Goal: Information Seeking & Learning: Learn about a topic

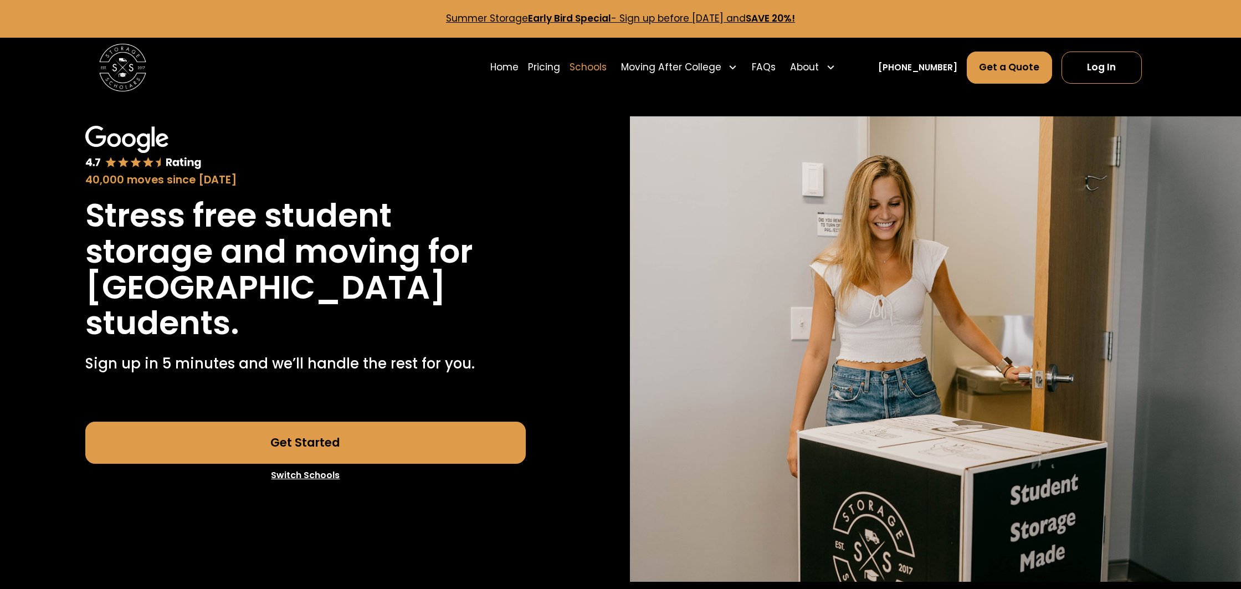
click at [607, 69] on link "Schools" at bounding box center [588, 67] width 37 height 33
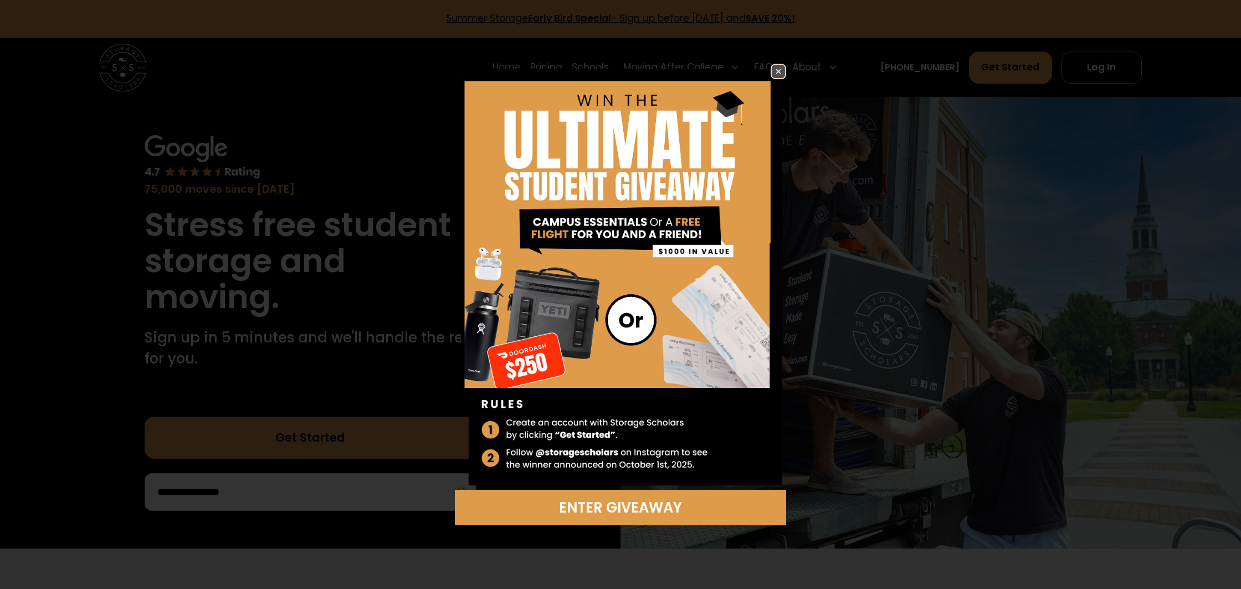
click at [783, 70] on img at bounding box center [778, 71] width 13 height 13
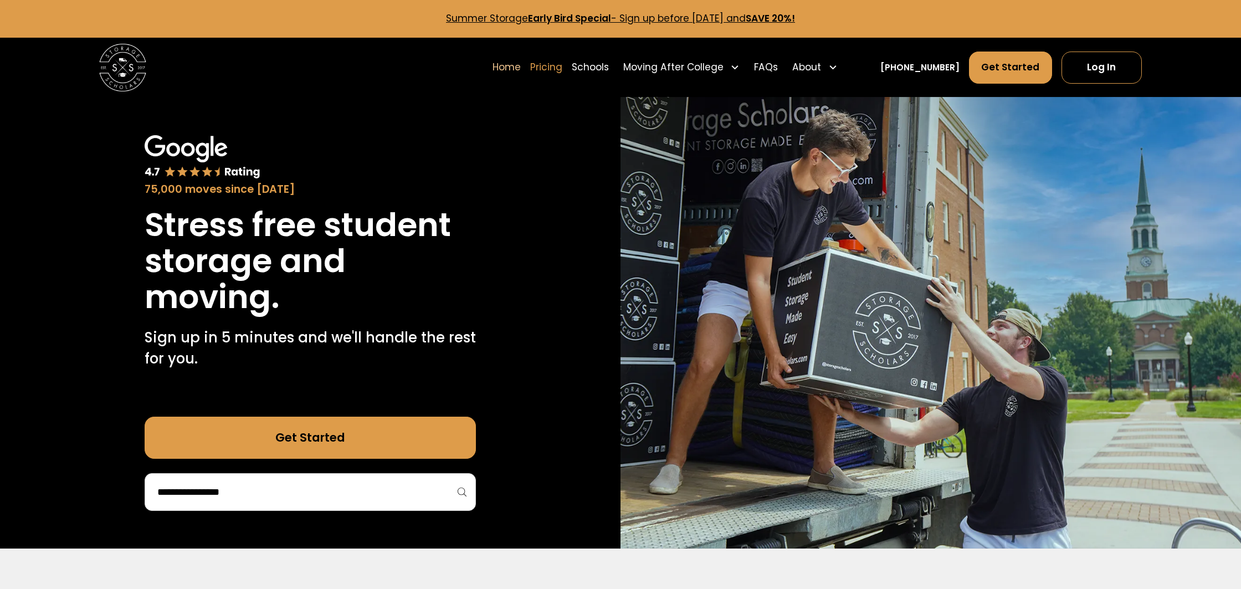
click at [562, 69] on link "Pricing" at bounding box center [546, 67] width 32 height 33
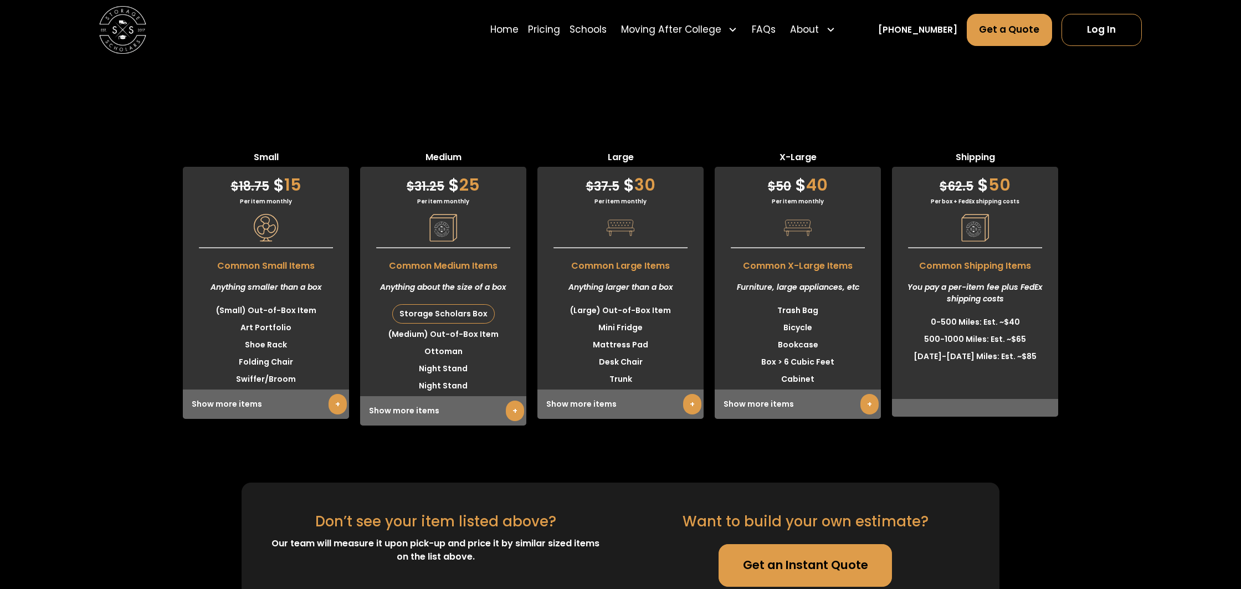
scroll to position [2918, 0]
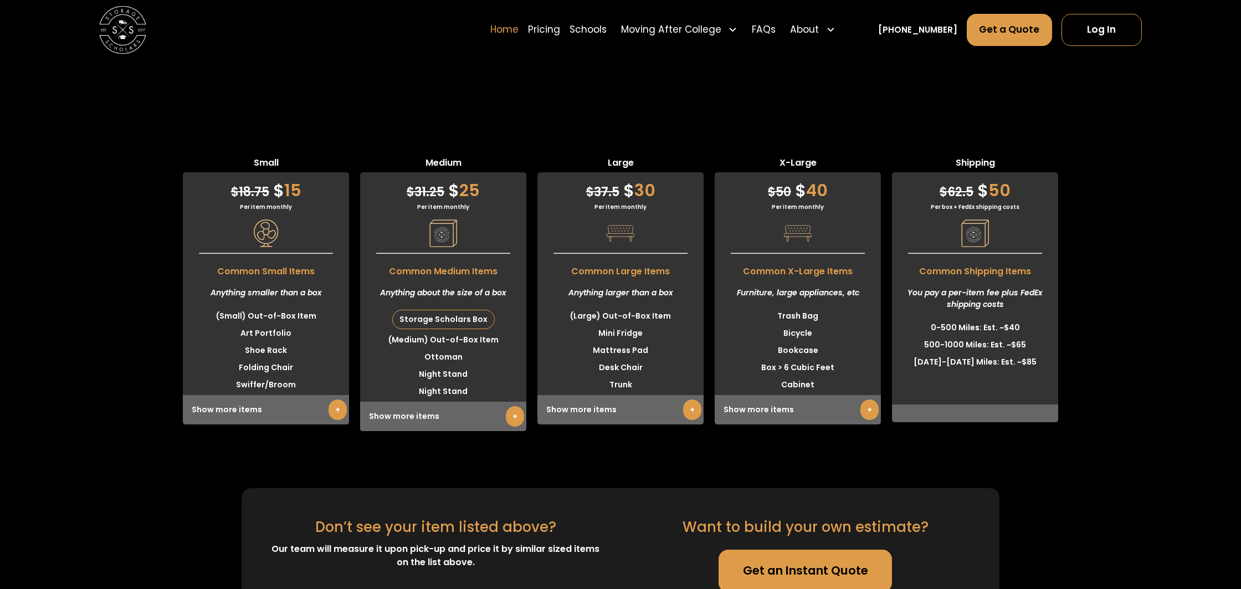
click at [516, 33] on link "Home" at bounding box center [504, 29] width 28 height 33
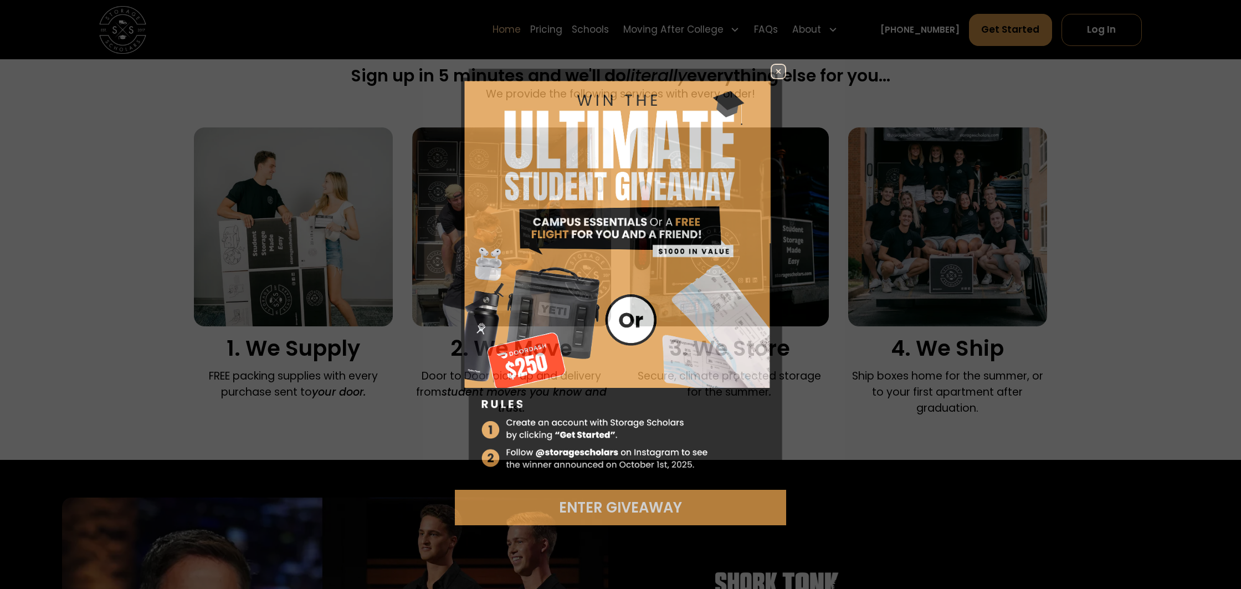
scroll to position [750, 0]
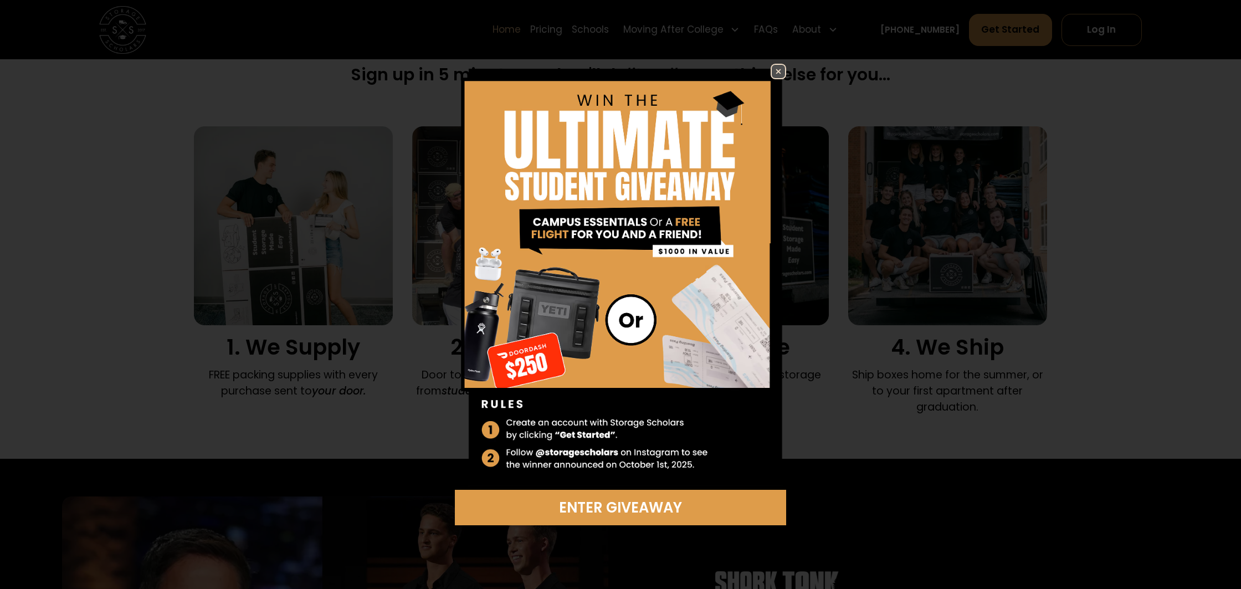
click at [783, 70] on img at bounding box center [778, 71] width 13 height 13
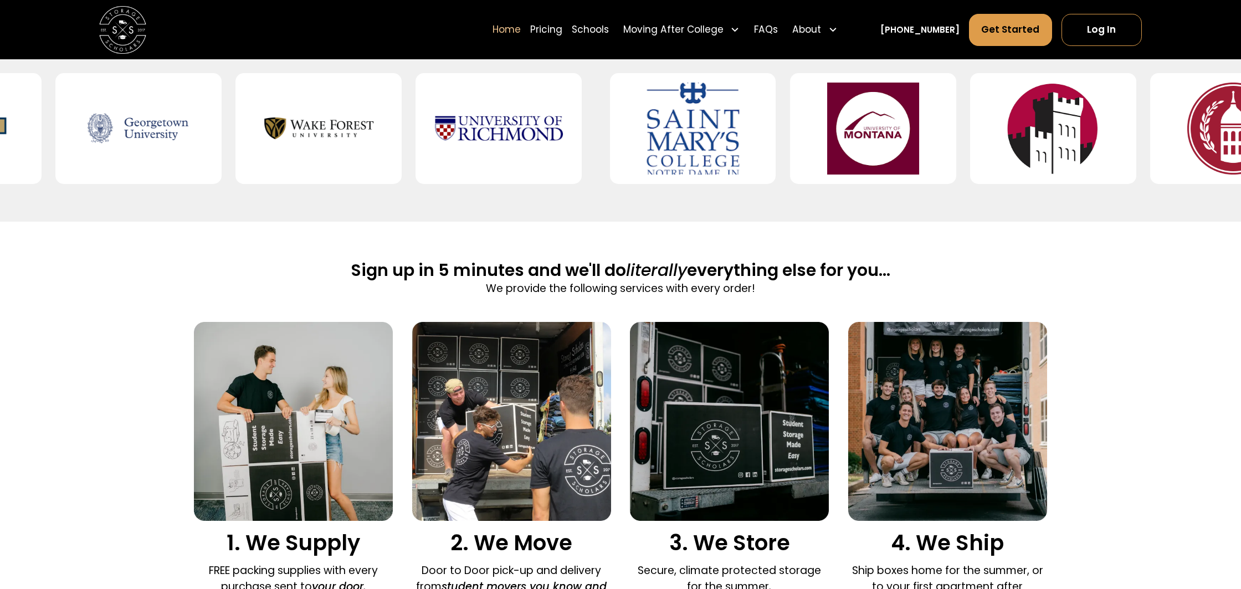
scroll to position [0, 0]
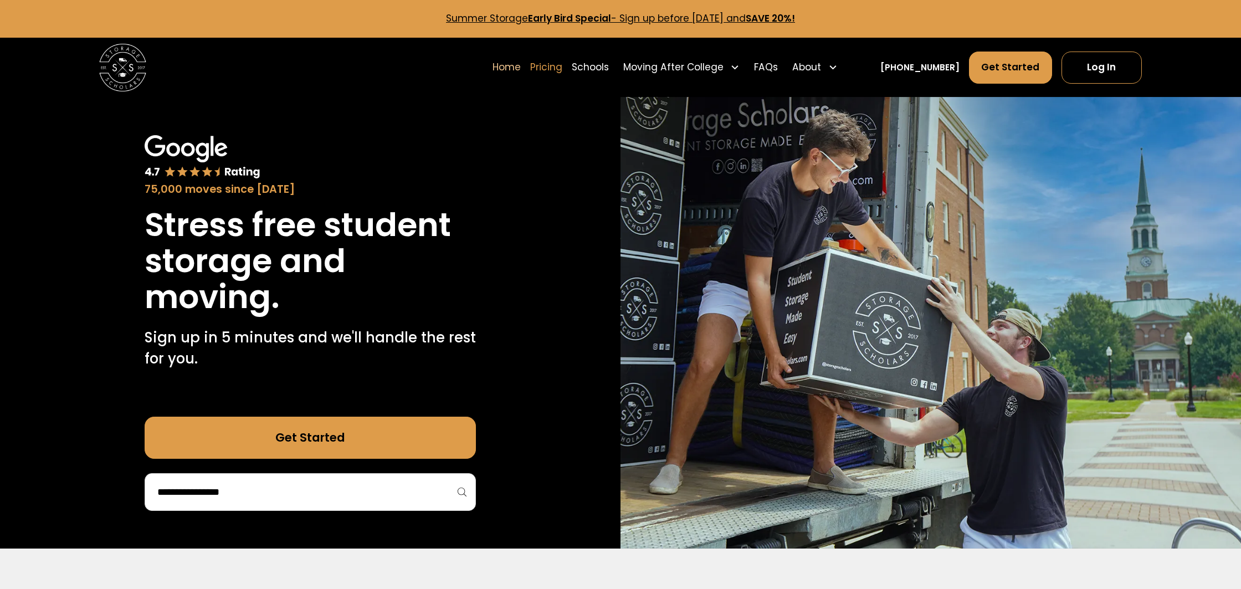
click at [562, 66] on link "Pricing" at bounding box center [546, 67] width 32 height 33
